Goal: Task Accomplishment & Management: Use online tool/utility

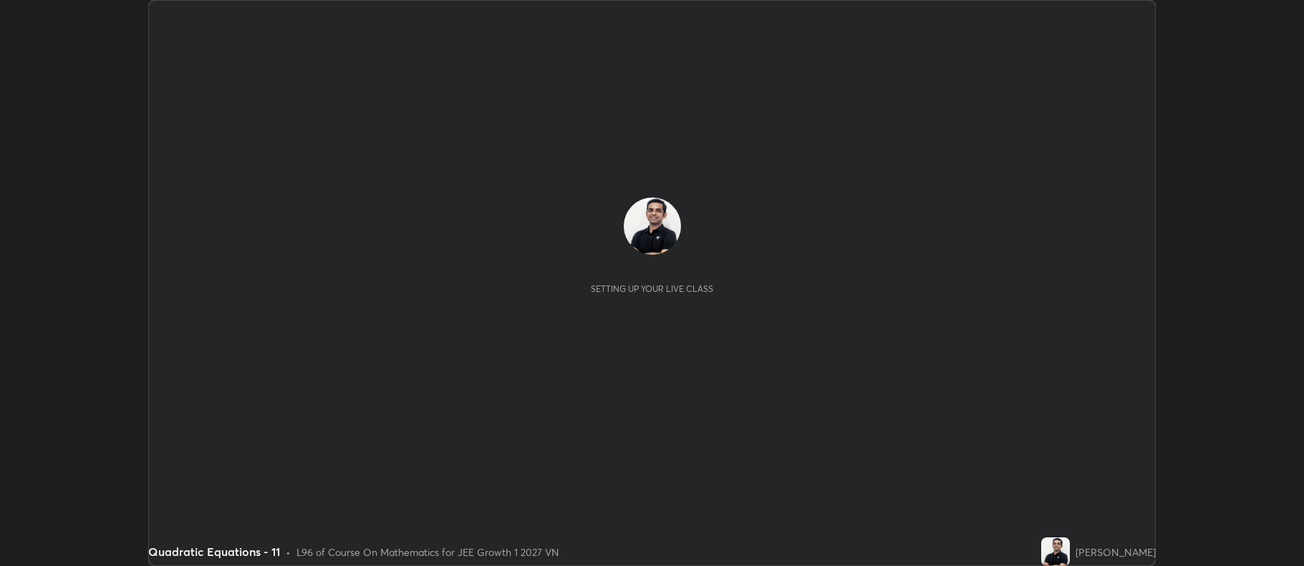
scroll to position [566, 1303]
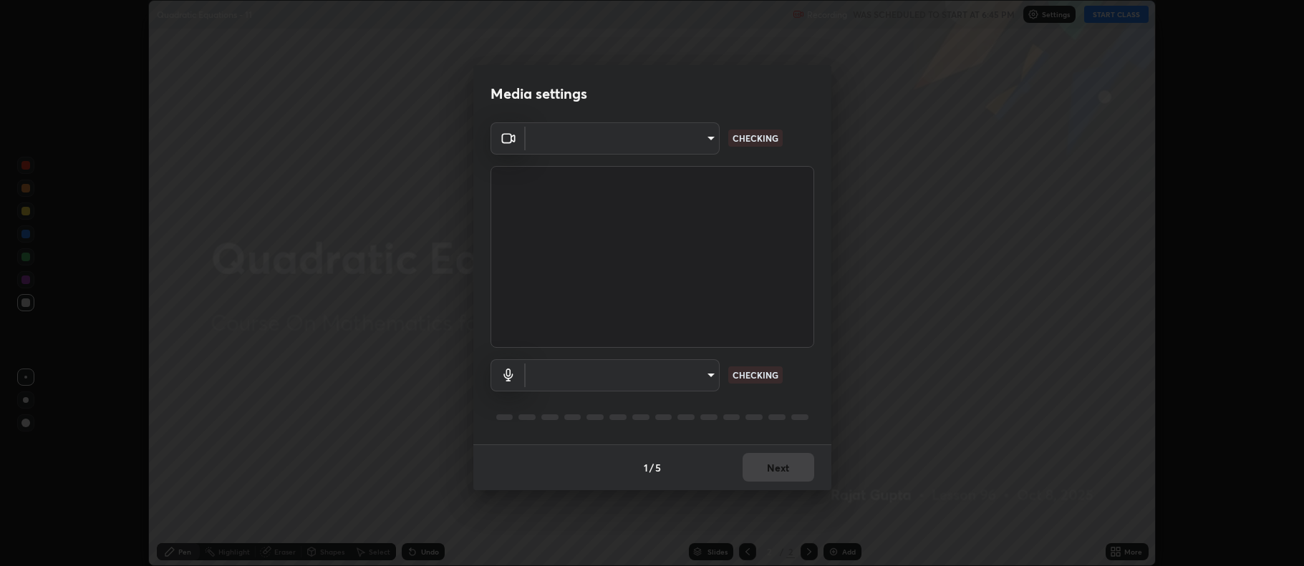
type input "ff6c2ab0558fce6a6a82d7d5f90cca75b578d0ecce094995c07ad100423c80ec"
type input "badd80ea7fbad1d8a72a520f29b78ead89bb293df12f863f6ab2c23ec585b874"
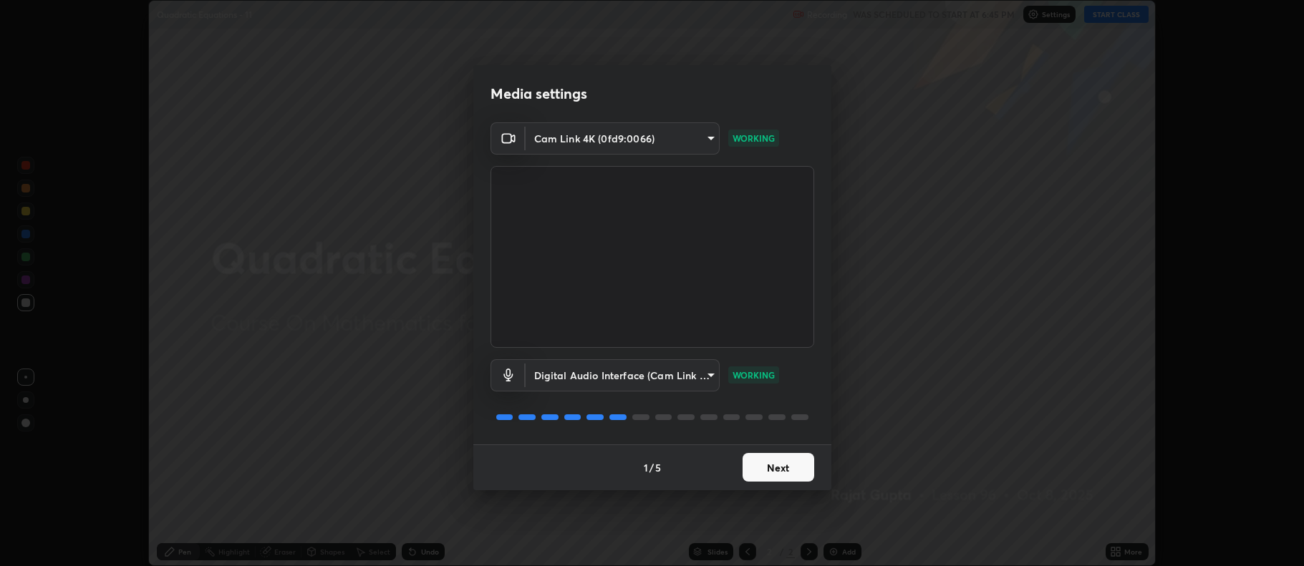
click at [782, 472] on button "Next" at bounding box center [779, 467] width 72 height 29
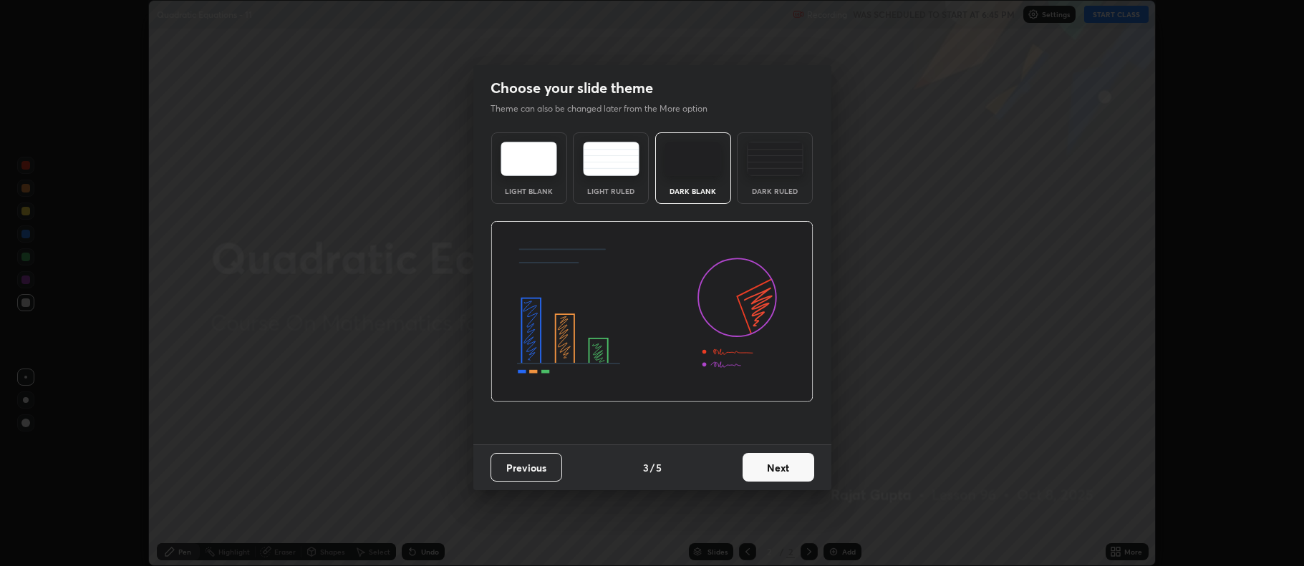
click at [783, 465] on button "Next" at bounding box center [779, 467] width 72 height 29
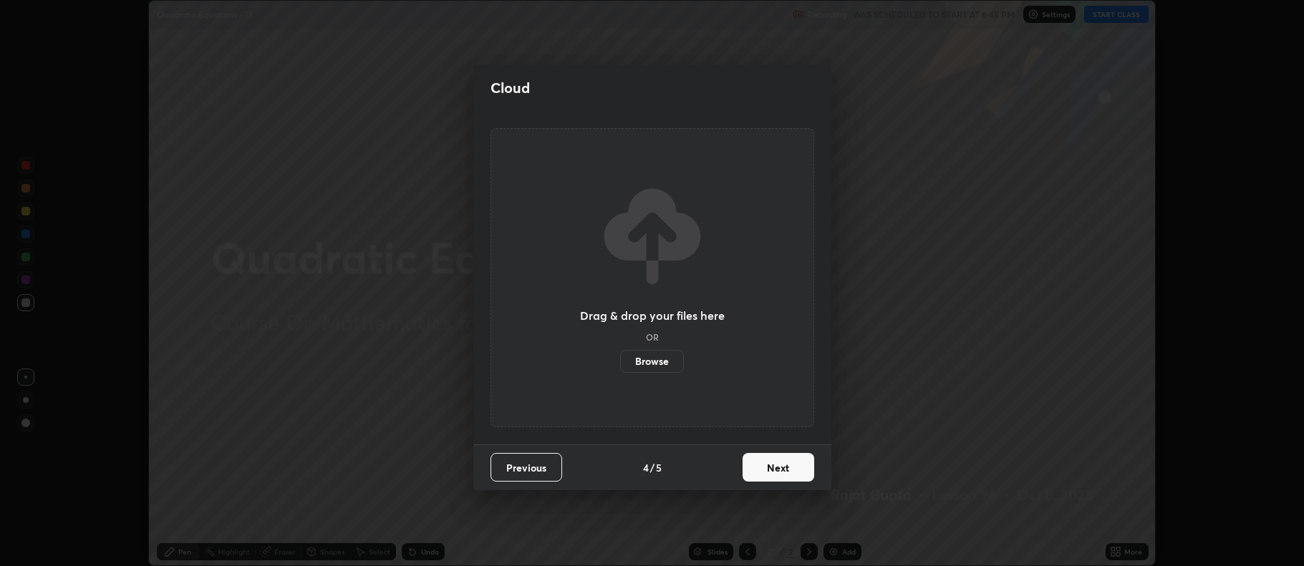
click at [783, 466] on button "Next" at bounding box center [779, 467] width 72 height 29
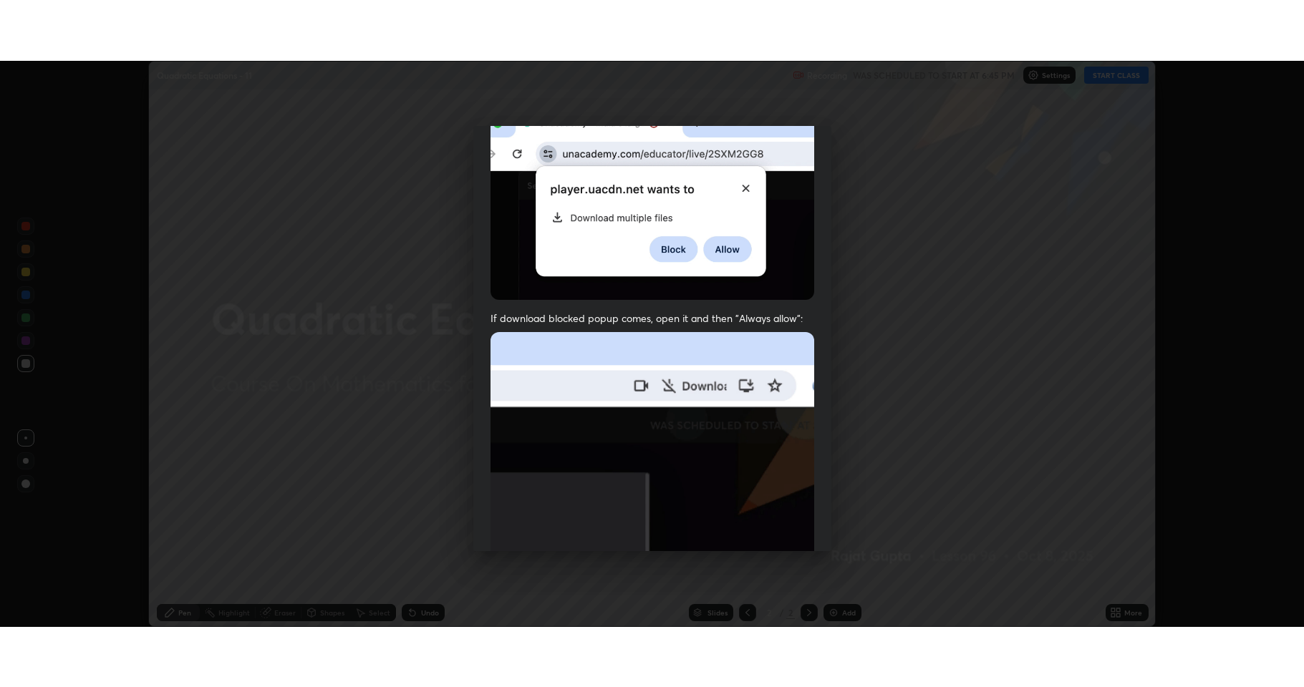
scroll to position [291, 0]
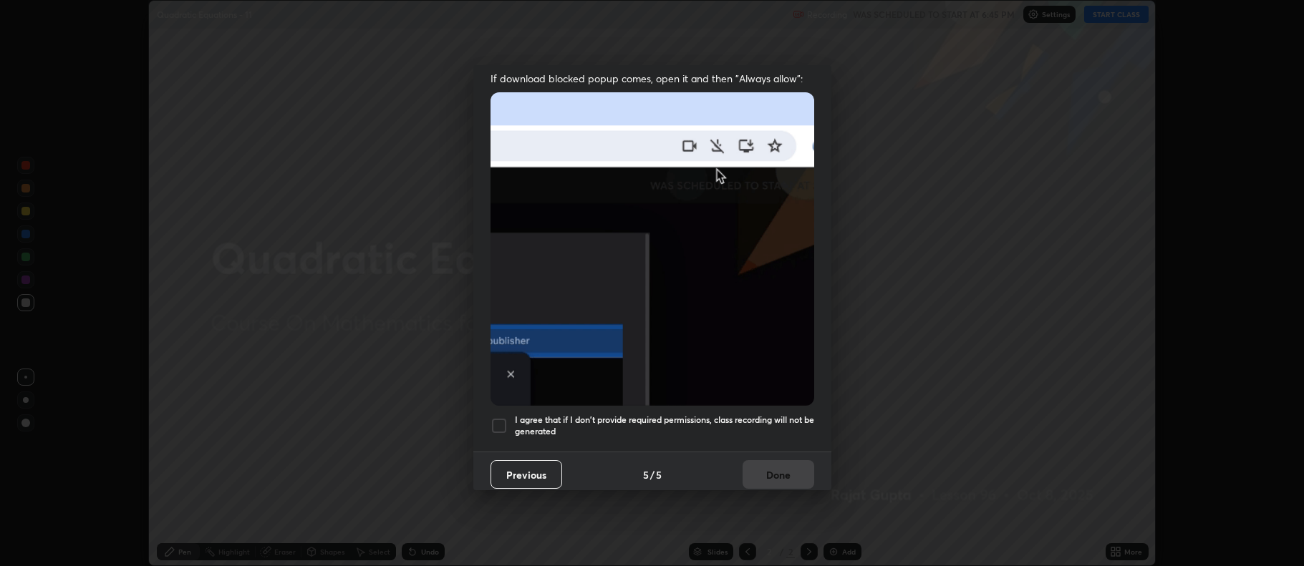
click at [659, 415] on h5 "I agree that if I don't provide required permissions, class recording will not …" at bounding box center [664, 426] width 299 height 22
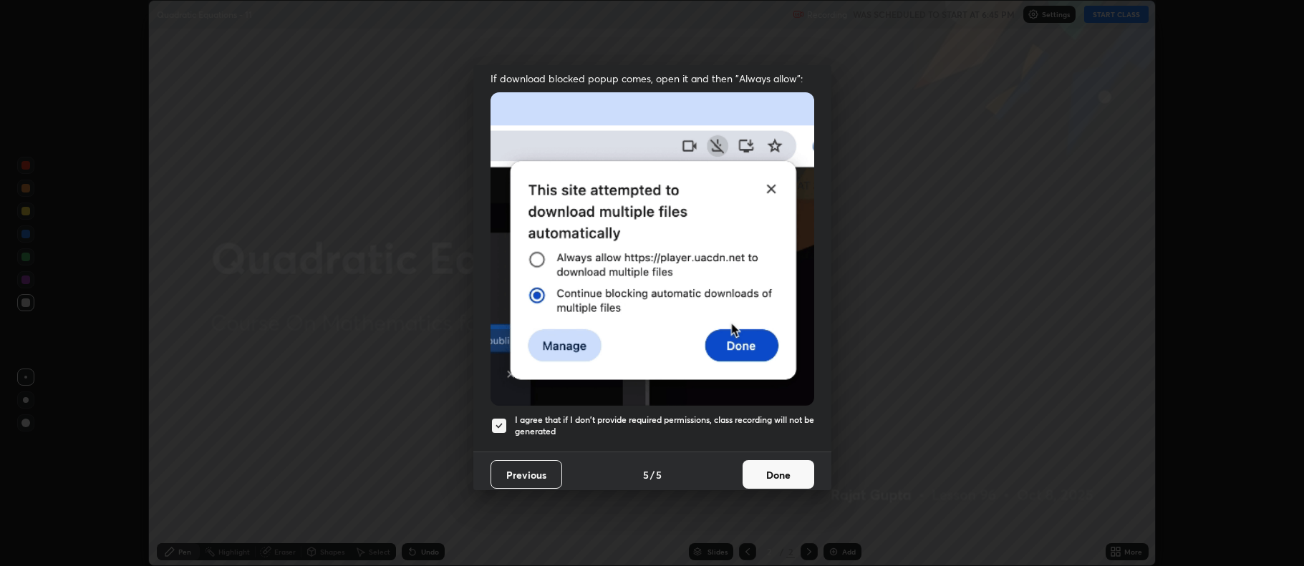
click at [770, 461] on button "Done" at bounding box center [779, 474] width 72 height 29
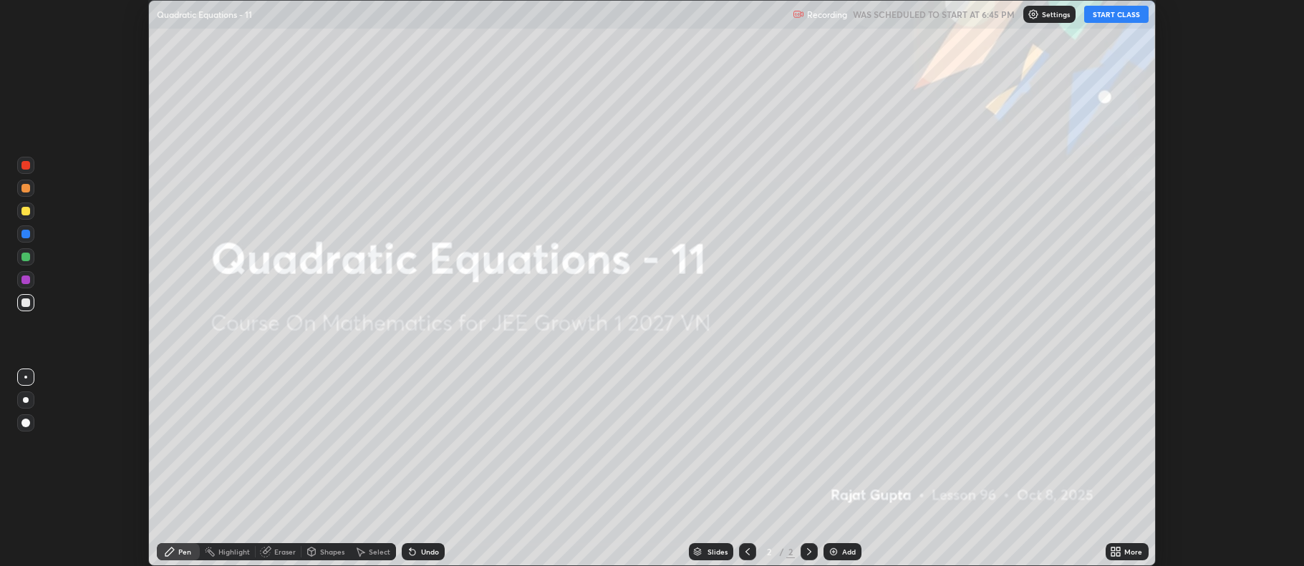
click at [844, 553] on div "Add" at bounding box center [849, 552] width 14 height 7
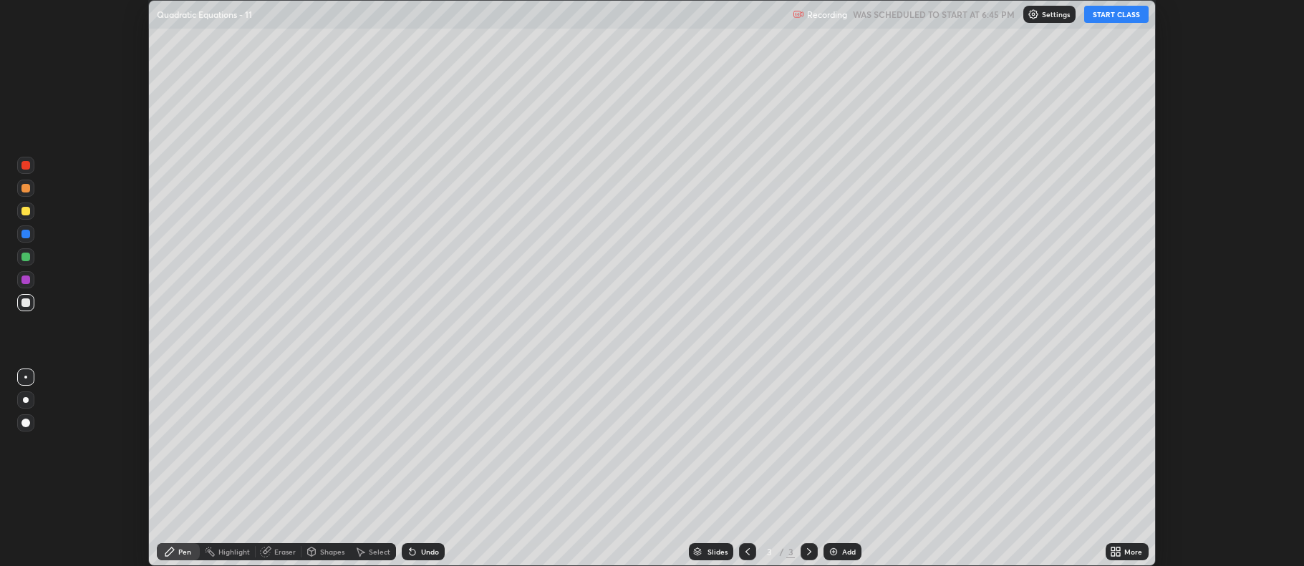
click at [1106, 17] on button "START CLASS" at bounding box center [1116, 14] width 64 height 17
click at [1134, 549] on div "More" at bounding box center [1133, 552] width 18 height 7
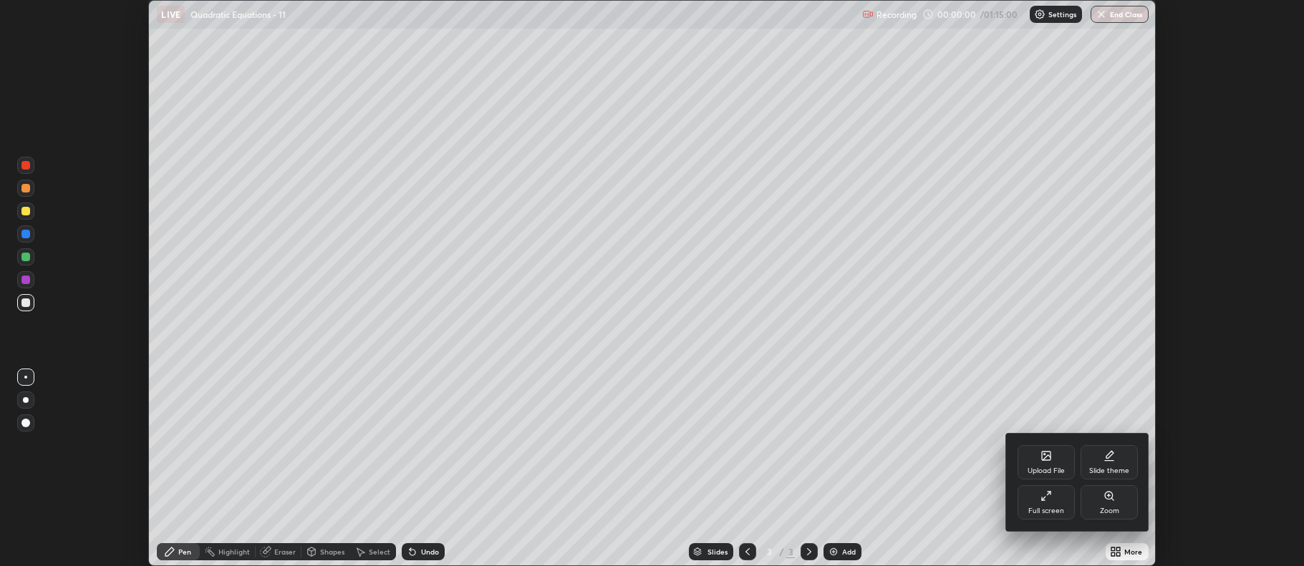
click at [1050, 513] on div "Full screen" at bounding box center [1046, 511] width 36 height 7
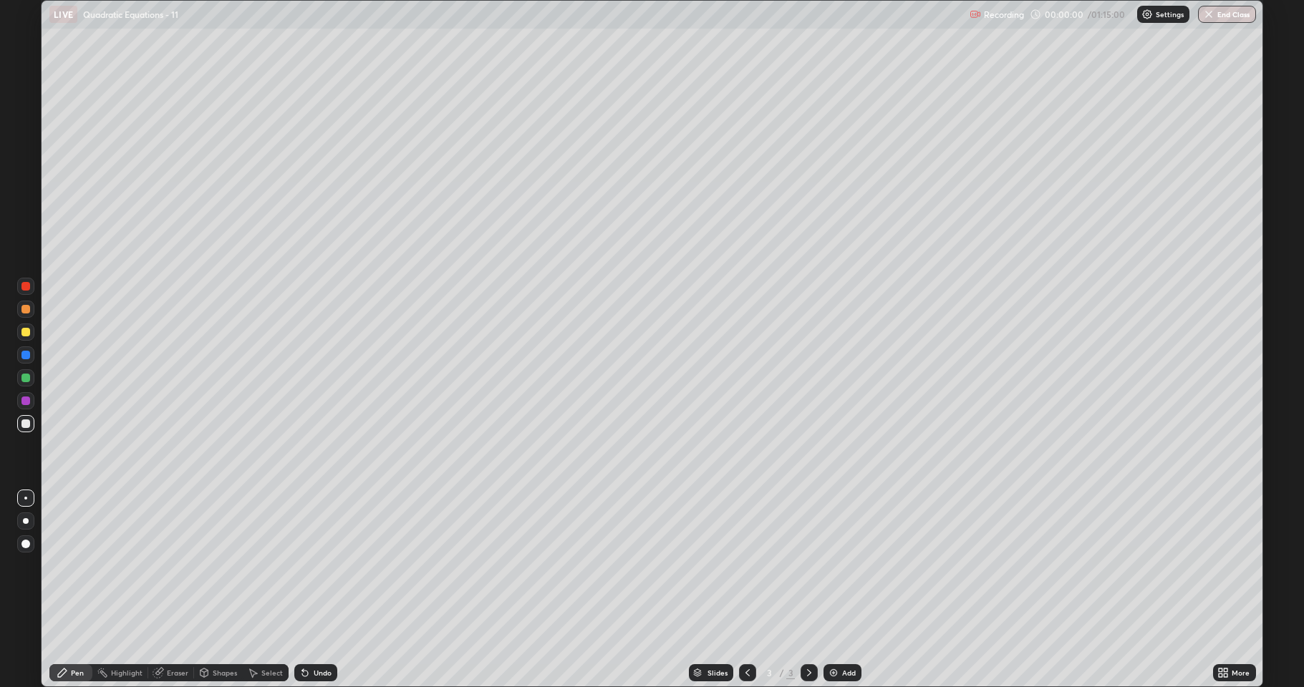
scroll to position [687, 1304]
click at [171, 566] on div "Eraser" at bounding box center [177, 673] width 21 height 7
click at [28, 566] on icon at bounding box center [25, 625] width 11 height 12
click at [70, 566] on div "Pen" at bounding box center [70, 673] width 43 height 17
click at [187, 566] on div "Eraser" at bounding box center [171, 673] width 46 height 29
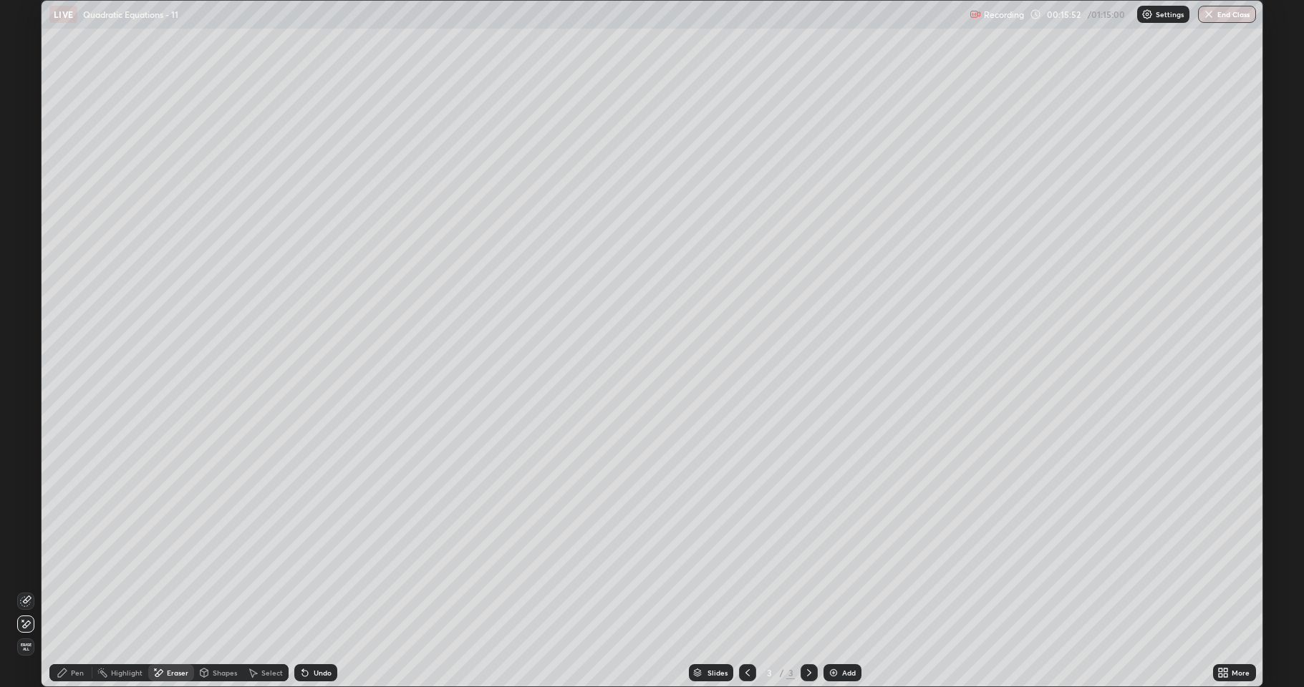
click at [72, 566] on div "Pen" at bounding box center [77, 673] width 13 height 7
click at [314, 566] on div "Undo" at bounding box center [323, 673] width 18 height 7
click at [317, 566] on div "Undo" at bounding box center [323, 673] width 18 height 7
click at [319, 566] on div "Undo" at bounding box center [323, 673] width 18 height 7
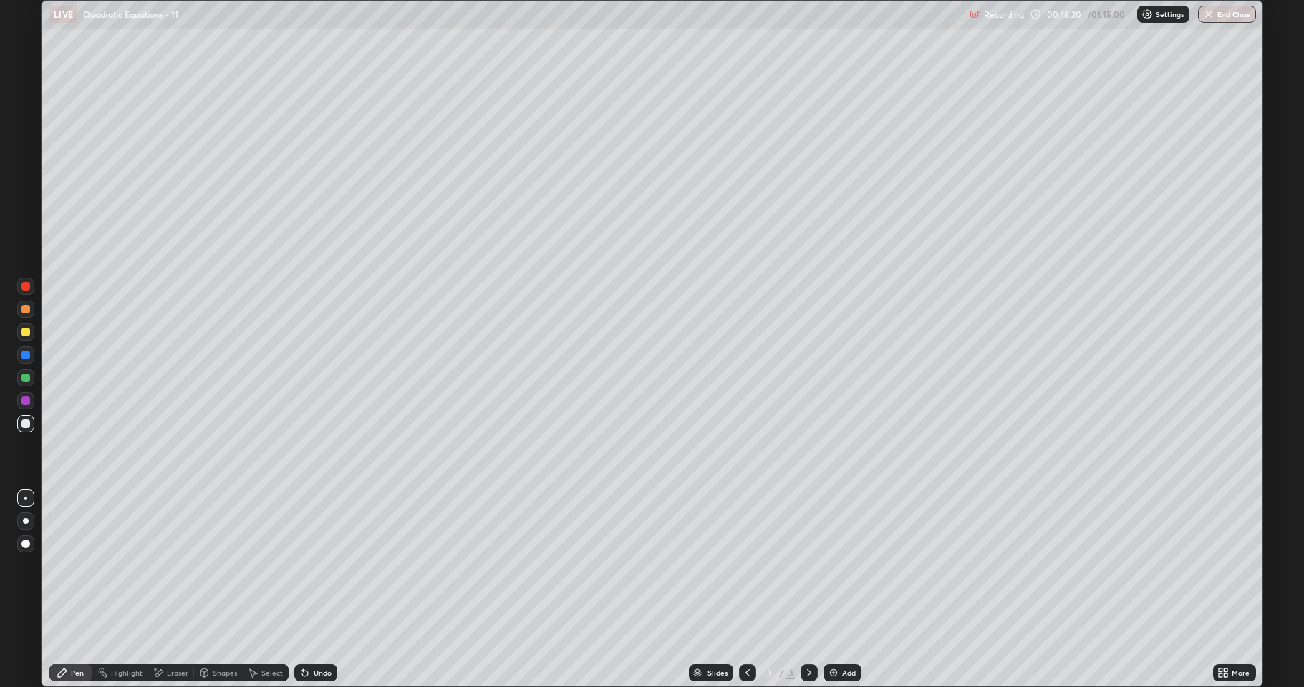
click at [318, 566] on div "Undo" at bounding box center [323, 673] width 18 height 7
click at [319, 566] on div "Undo" at bounding box center [323, 673] width 18 height 7
click at [316, 566] on div "Undo" at bounding box center [323, 673] width 18 height 7
click at [319, 566] on div "Undo" at bounding box center [323, 673] width 18 height 7
click at [323, 566] on div "Undo" at bounding box center [323, 673] width 18 height 7
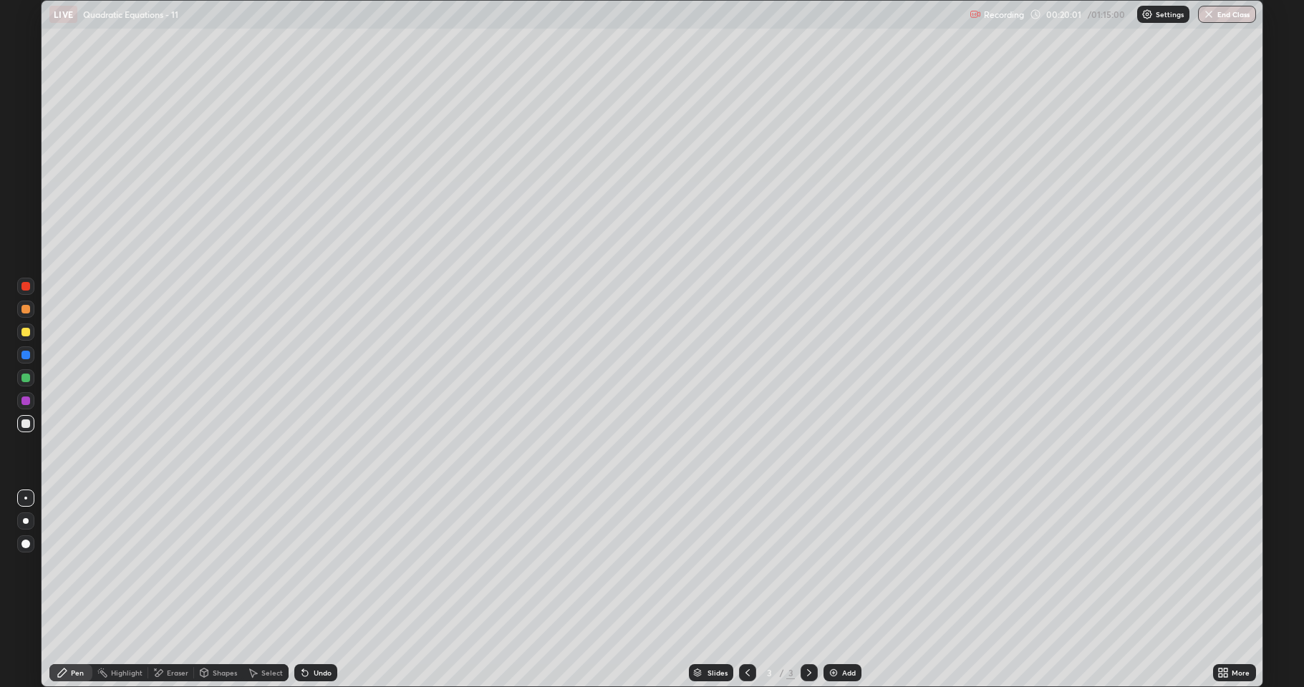
click at [324, 566] on div "Undo" at bounding box center [315, 673] width 43 height 17
click at [325, 566] on div "Undo" at bounding box center [315, 673] width 43 height 17
click at [327, 566] on div "Undo" at bounding box center [313, 673] width 49 height 29
click at [836, 566] on img at bounding box center [833, 672] width 11 height 11
click at [274, 566] on div "Select" at bounding box center [271, 673] width 21 height 7
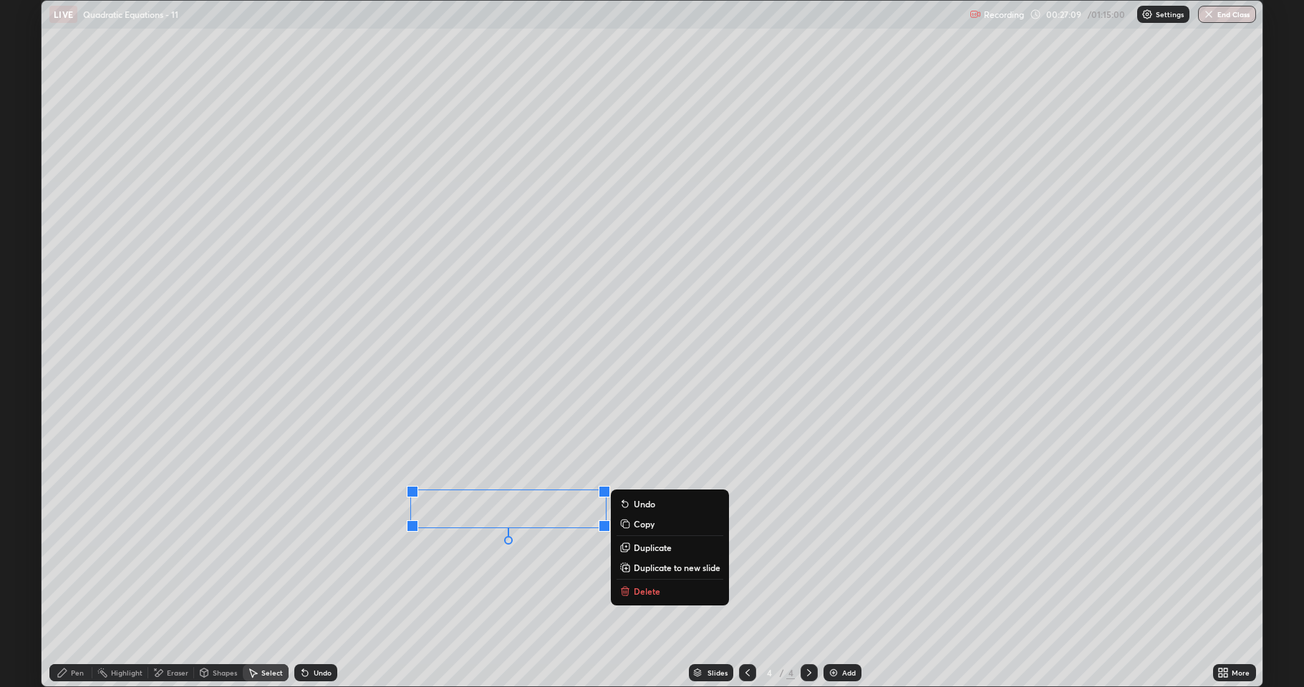
click at [482, 566] on div "0 ° Undo Copy Duplicate Duplicate to new slide Delete" at bounding box center [652, 344] width 1221 height 686
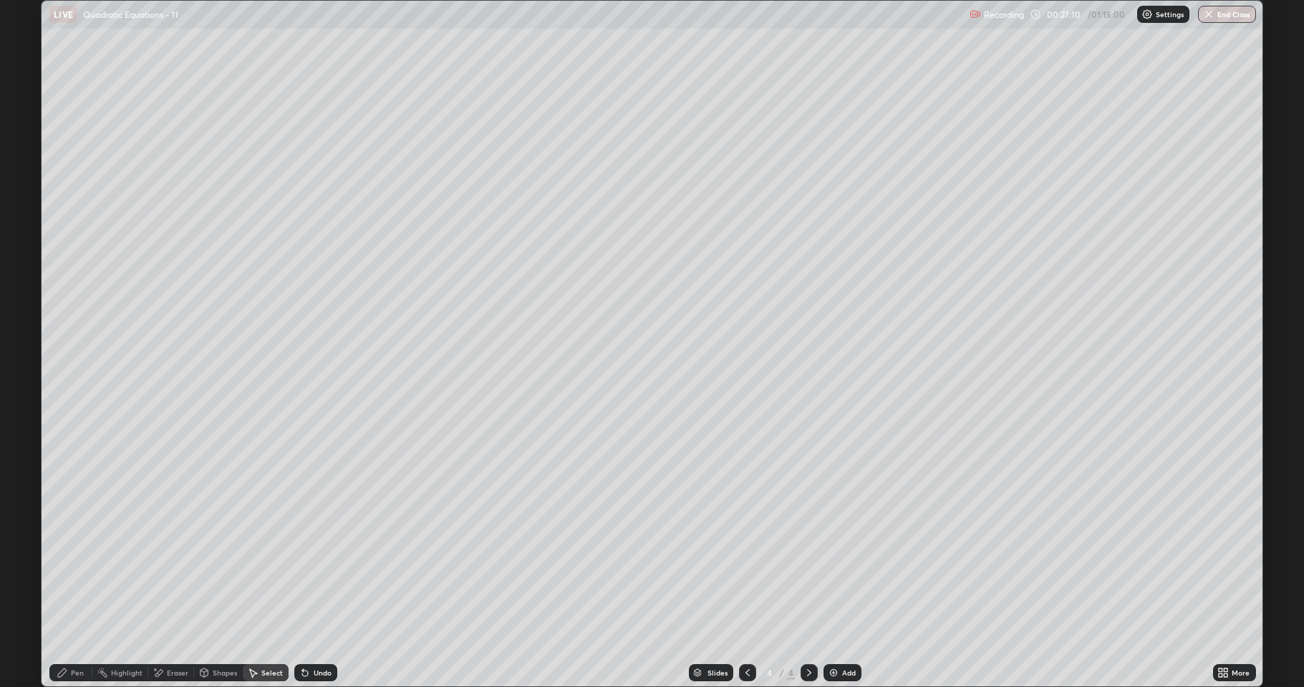
click at [77, 566] on div "Pen" at bounding box center [77, 673] width 13 height 7
click at [324, 566] on div "Undo" at bounding box center [323, 673] width 18 height 7
click at [845, 566] on div "Add" at bounding box center [849, 673] width 14 height 7
click at [317, 566] on div "Undo" at bounding box center [323, 673] width 18 height 7
click at [318, 566] on div "Undo" at bounding box center [323, 673] width 18 height 7
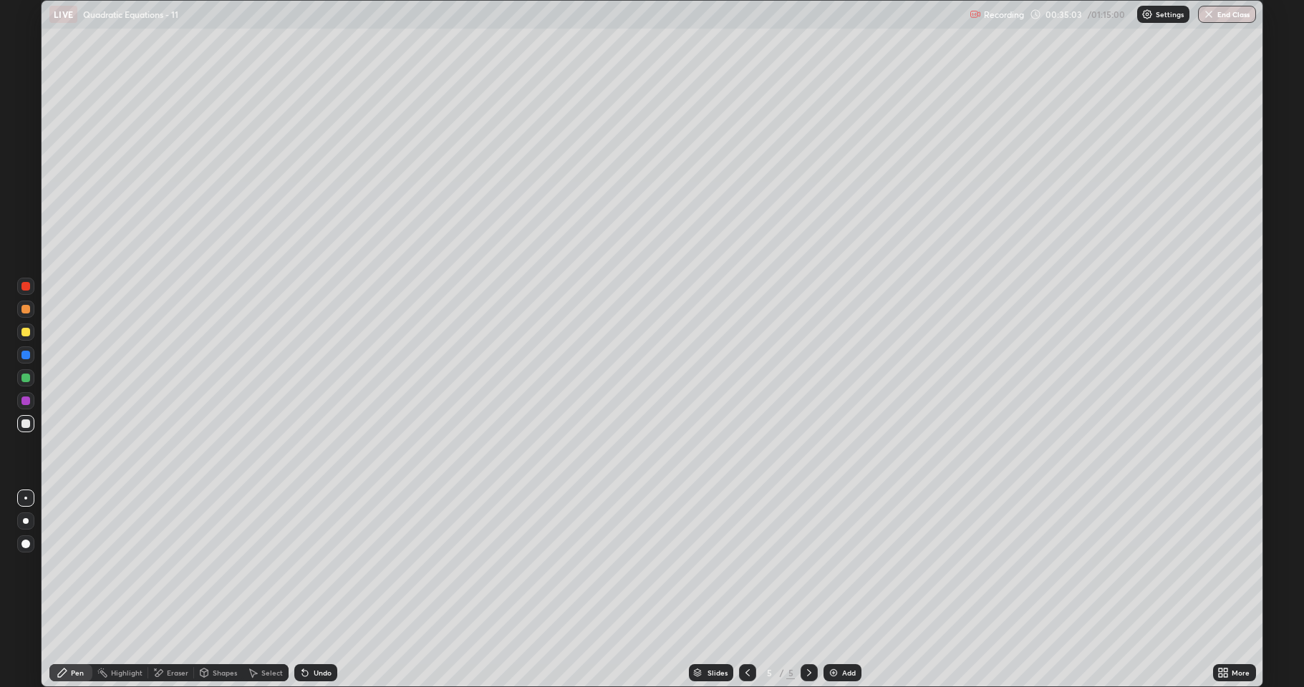
click at [324, 566] on div "Undo" at bounding box center [315, 673] width 43 height 17
click at [178, 566] on div "Eraser" at bounding box center [177, 673] width 21 height 7
click at [61, 566] on div "Pen" at bounding box center [70, 673] width 43 height 29
click at [187, 566] on div "Eraser" at bounding box center [177, 673] width 21 height 7
click at [79, 566] on div "Pen" at bounding box center [70, 673] width 43 height 17
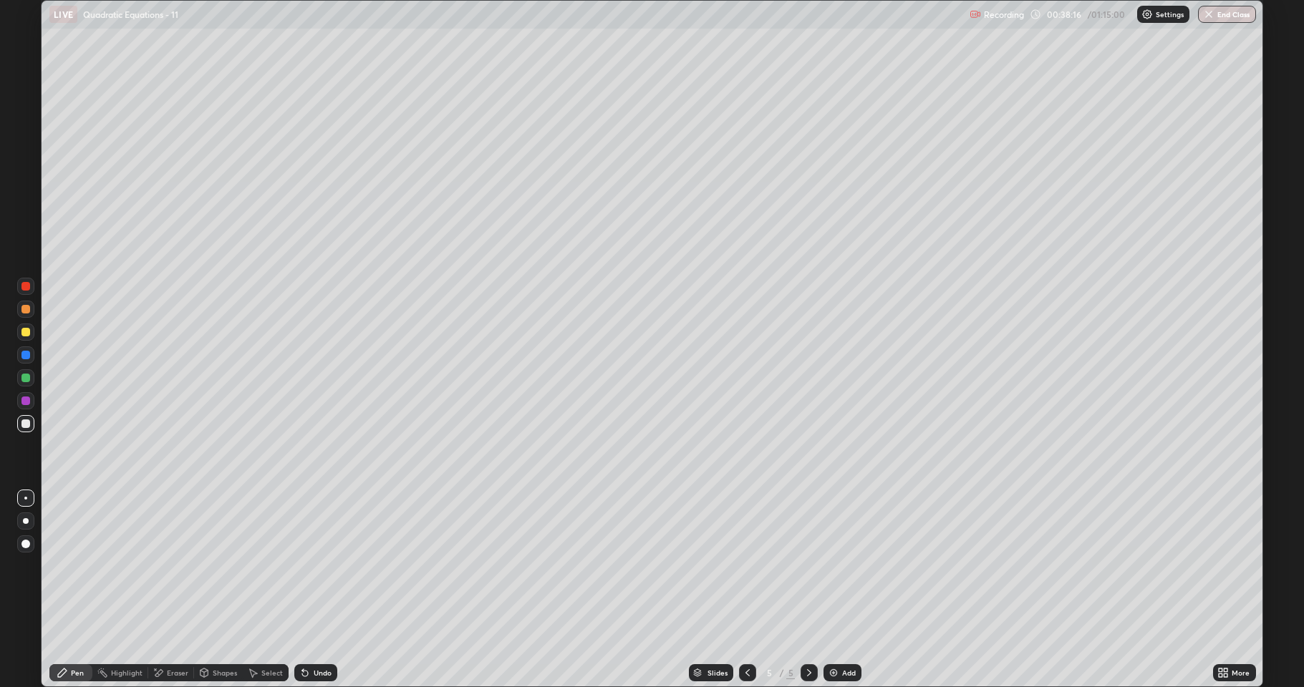
click at [314, 566] on div "Undo" at bounding box center [323, 673] width 18 height 7
click at [845, 566] on div "Add" at bounding box center [849, 673] width 14 height 7
click at [167, 566] on div "Eraser" at bounding box center [171, 673] width 46 height 17
click at [60, 566] on div "Pen" at bounding box center [70, 673] width 43 height 17
click at [854, 566] on div "Add" at bounding box center [842, 673] width 38 height 17
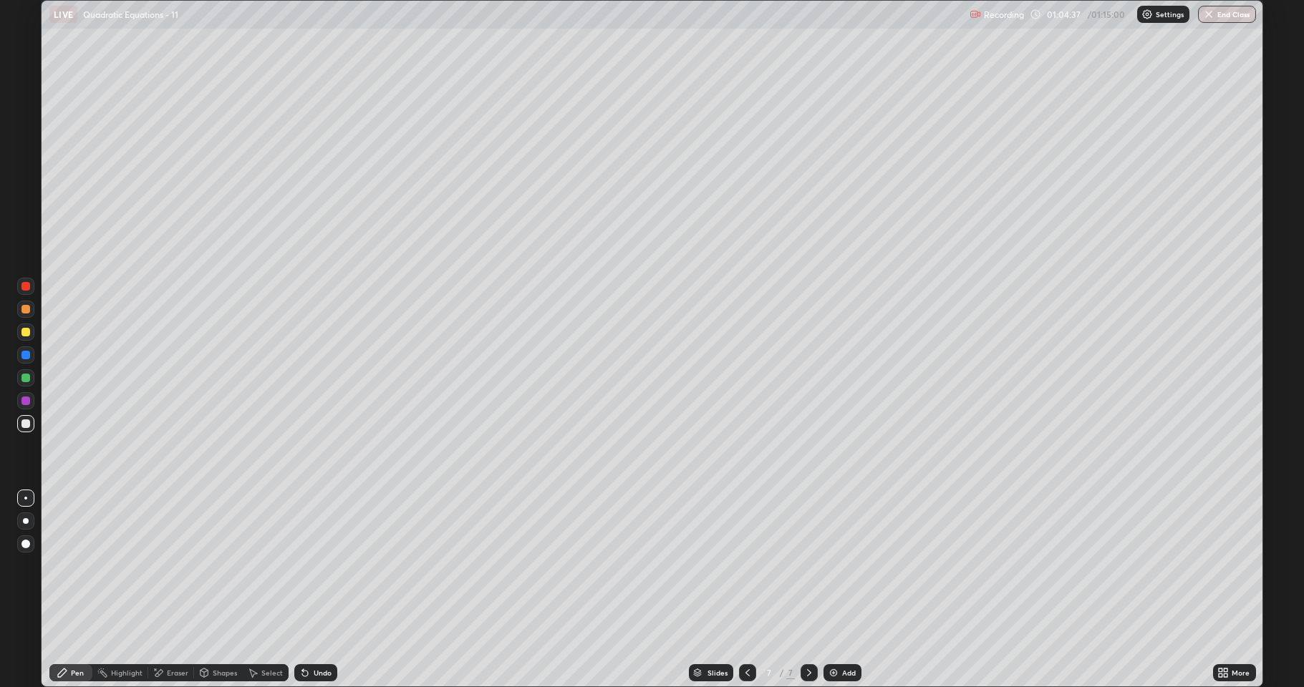
click at [183, 566] on div "Eraser" at bounding box center [177, 673] width 21 height 7
click at [76, 566] on div "Pen" at bounding box center [77, 673] width 13 height 7
click at [178, 566] on div "Eraser" at bounding box center [177, 673] width 21 height 7
click at [69, 566] on div "Pen" at bounding box center [70, 673] width 43 height 17
click at [1229, 13] on button "End Class" at bounding box center [1227, 14] width 57 height 17
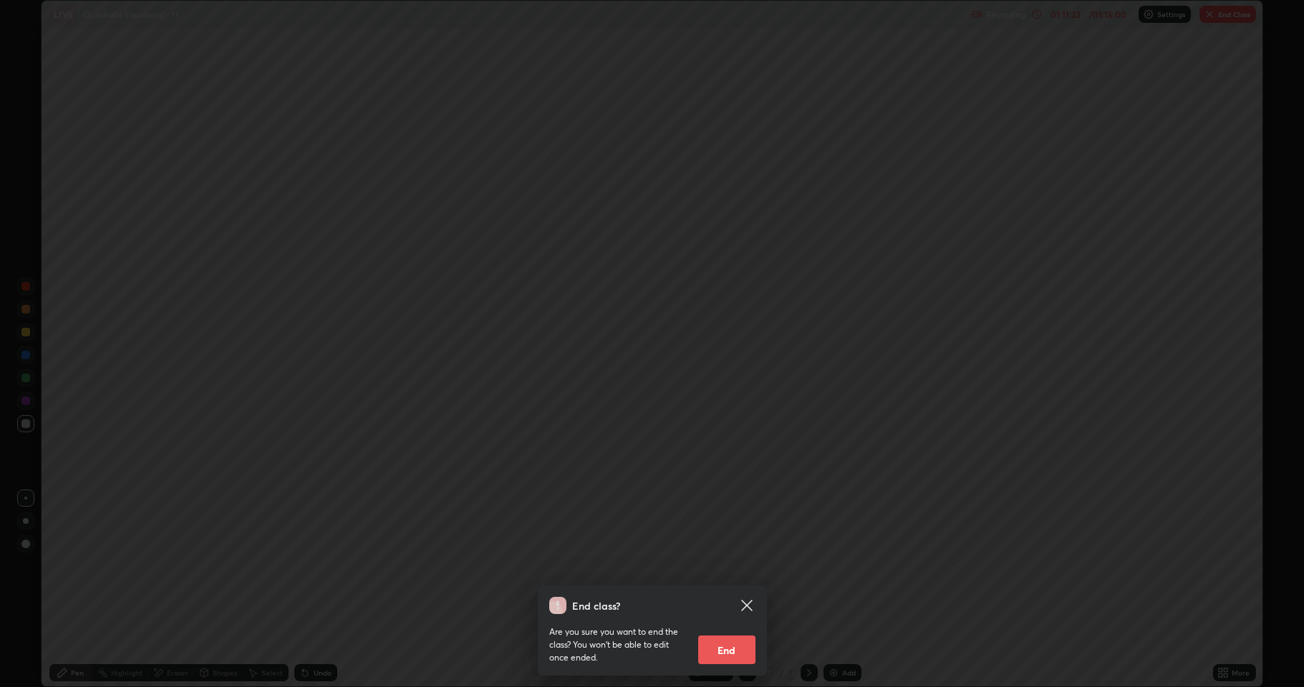
click at [738, 566] on button "End" at bounding box center [726, 650] width 57 height 29
